Goal: Transaction & Acquisition: Purchase product/service

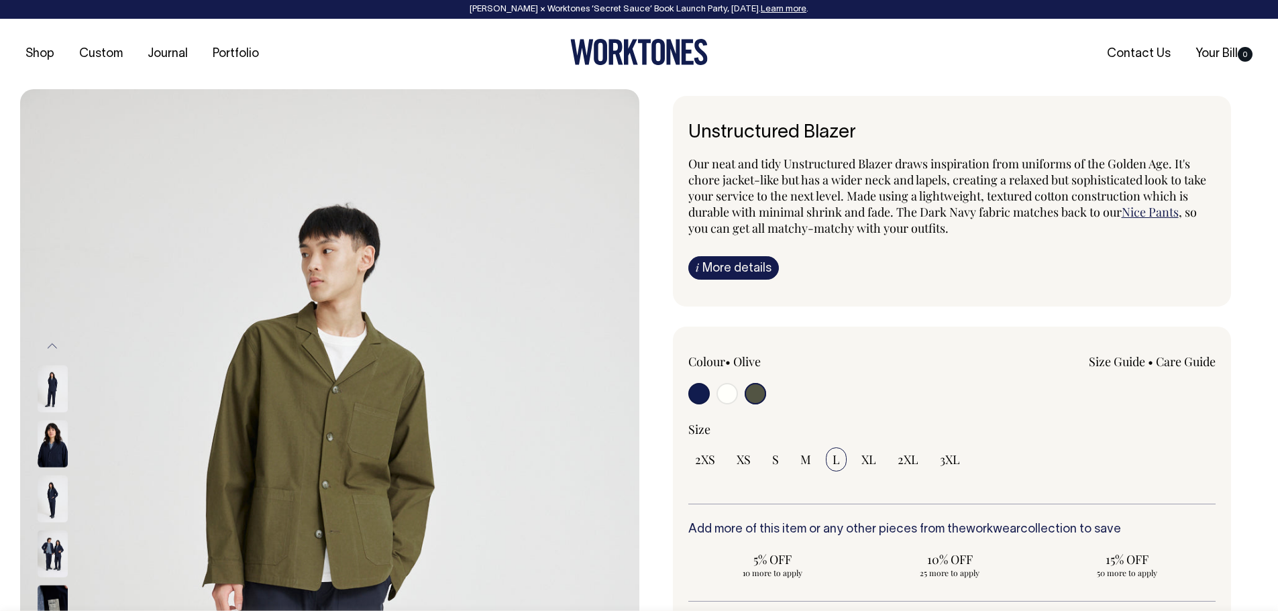
click at [722, 390] on input "radio" at bounding box center [726, 393] width 21 height 21
radio input "true"
select select "Off-White"
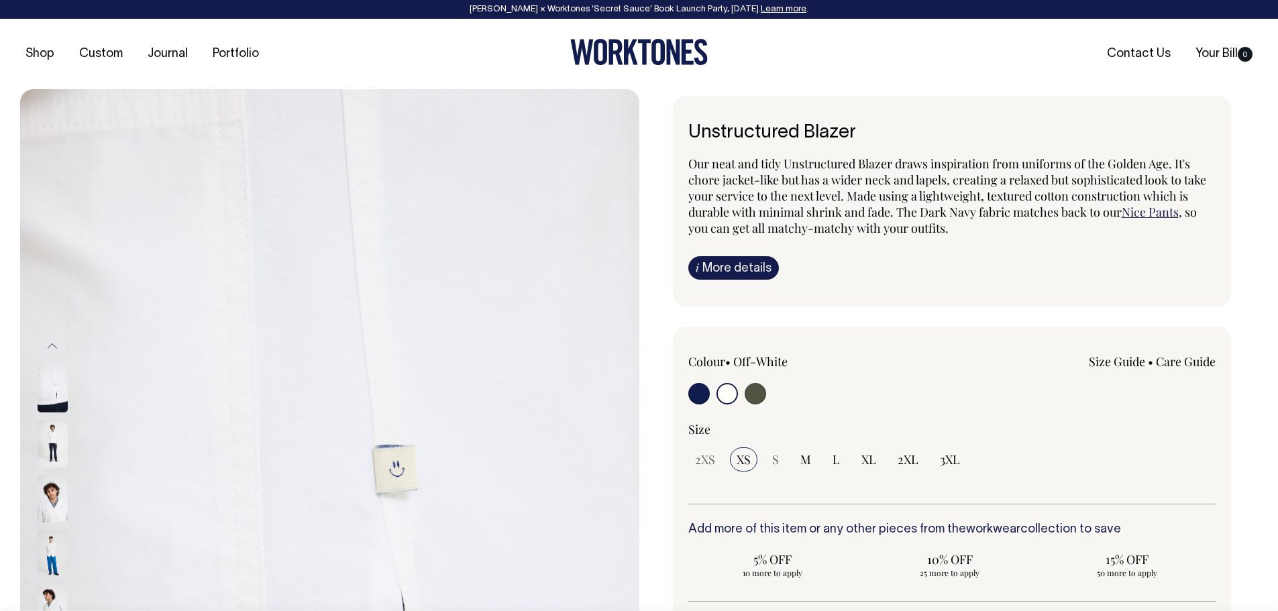
click at [51, 513] on img at bounding box center [53, 498] width 30 height 47
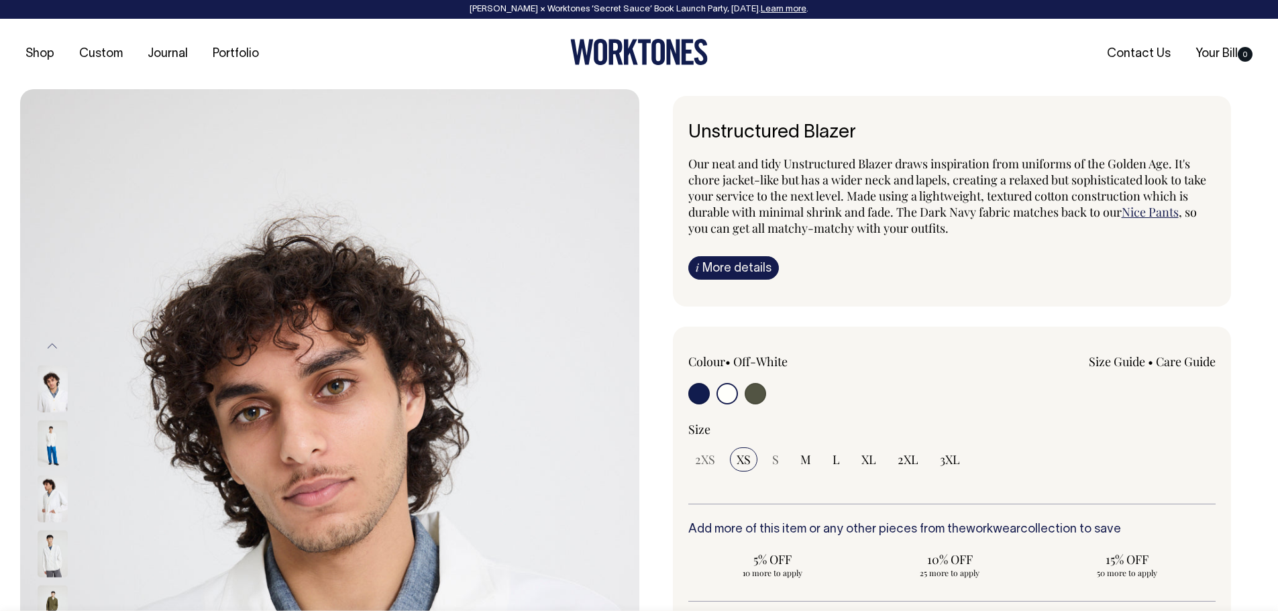
click at [51, 513] on img at bounding box center [53, 498] width 30 height 47
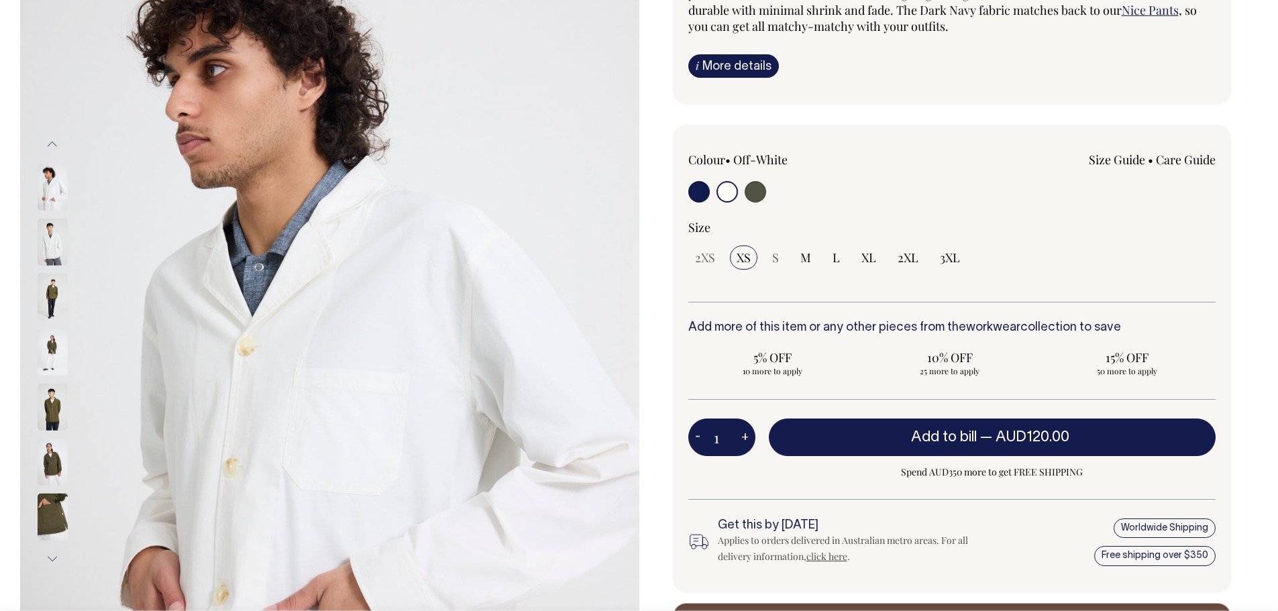
scroll to position [201, 0]
click at [744, 184] on label at bounding box center [754, 194] width 21 height 25
click at [744, 184] on input "radio" at bounding box center [754, 192] width 21 height 21
radio input "true"
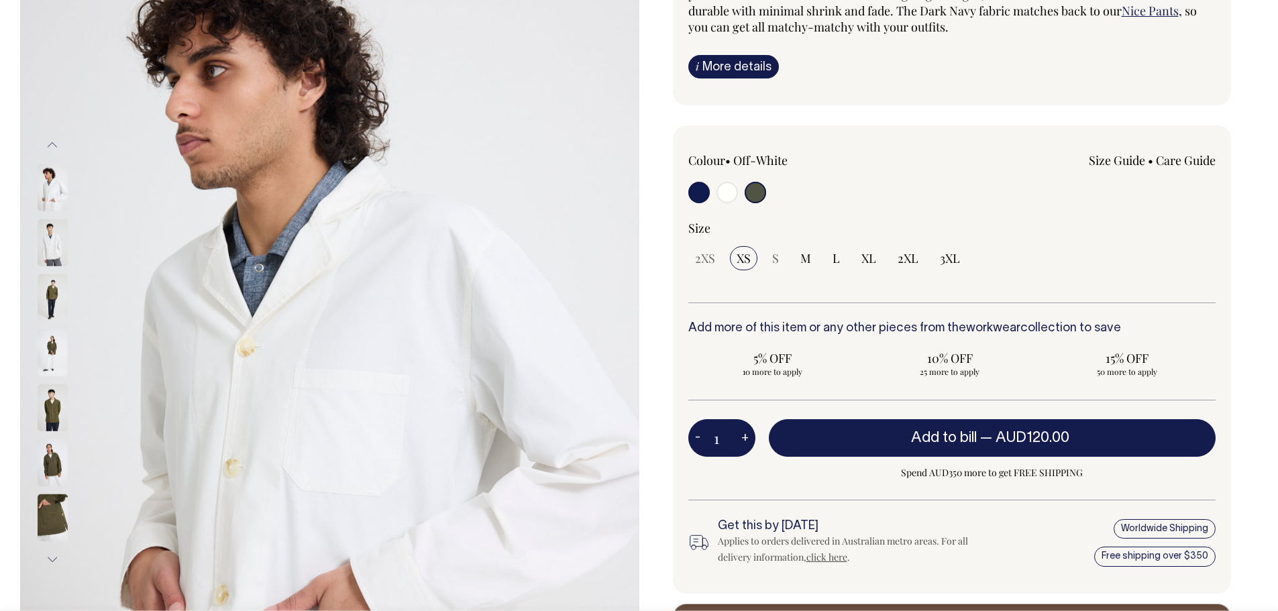
radio input "true"
select select "Olive"
